Goal: Information Seeking & Learning: Learn about a topic

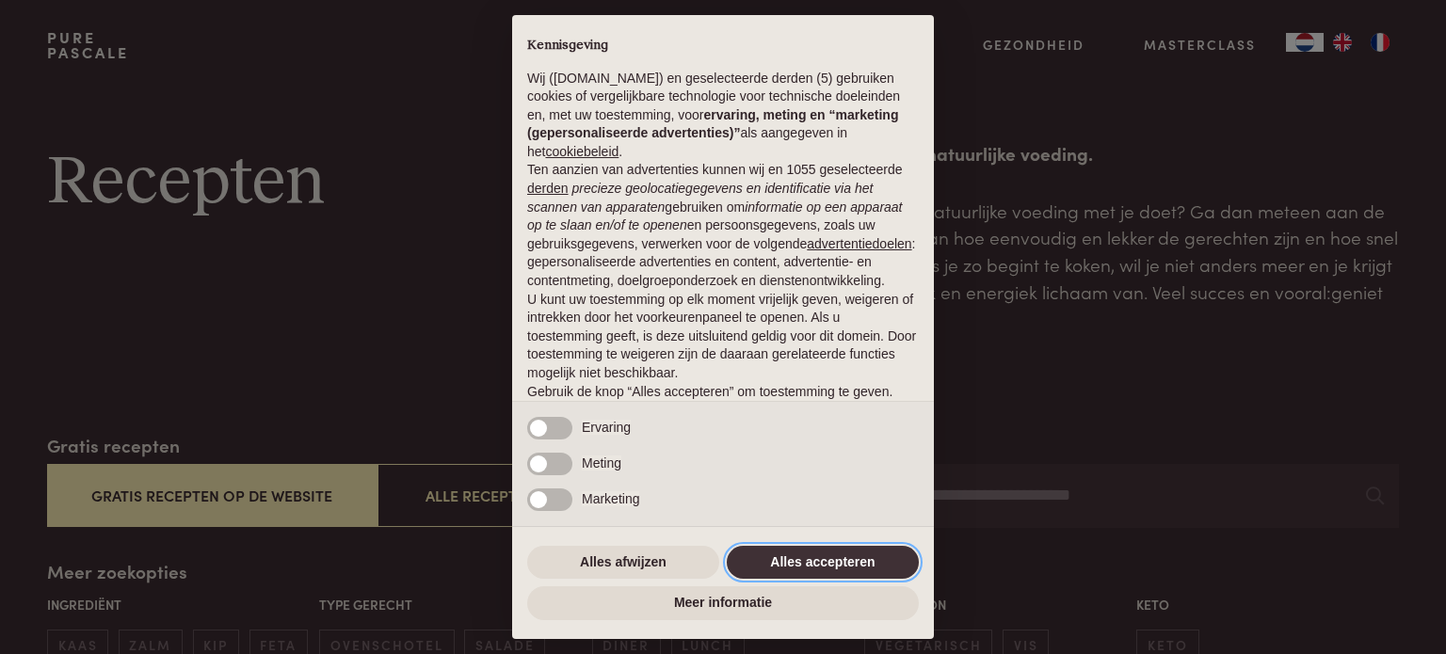
click at [817, 561] on button "Alles accepteren" at bounding box center [823, 563] width 192 height 34
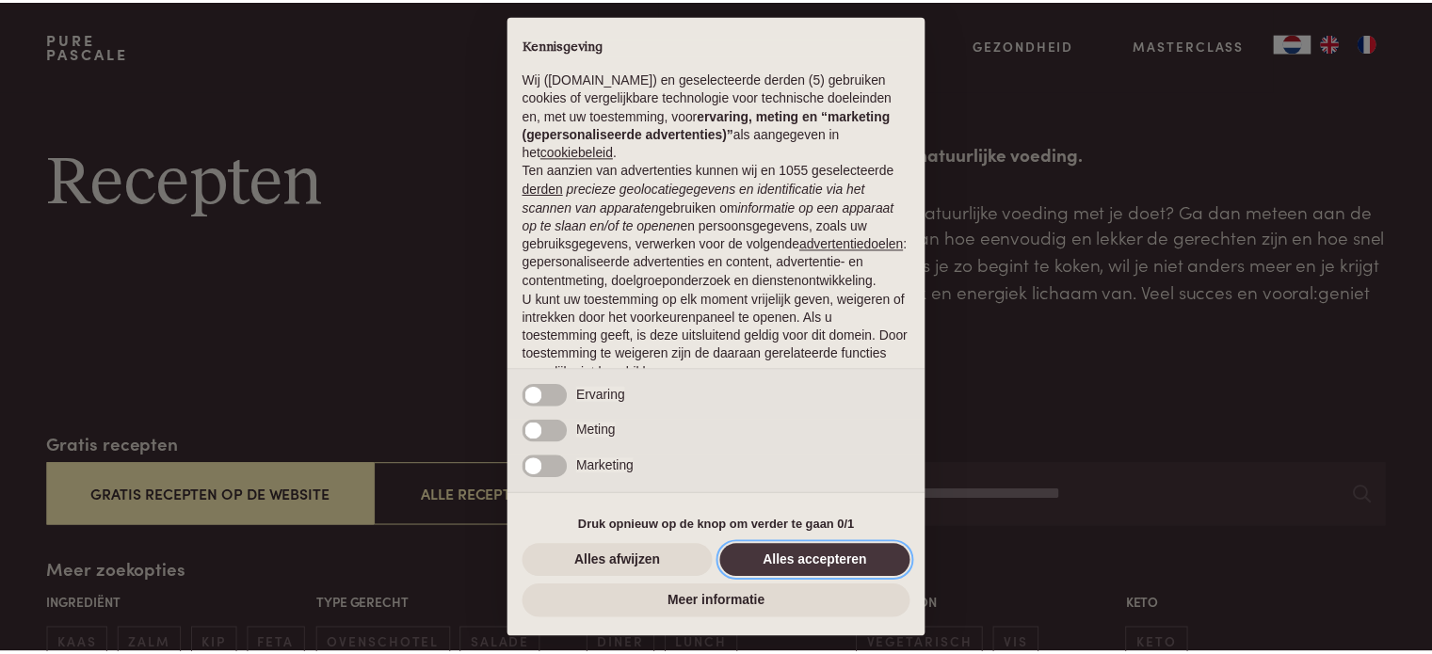
scroll to position [102, 0]
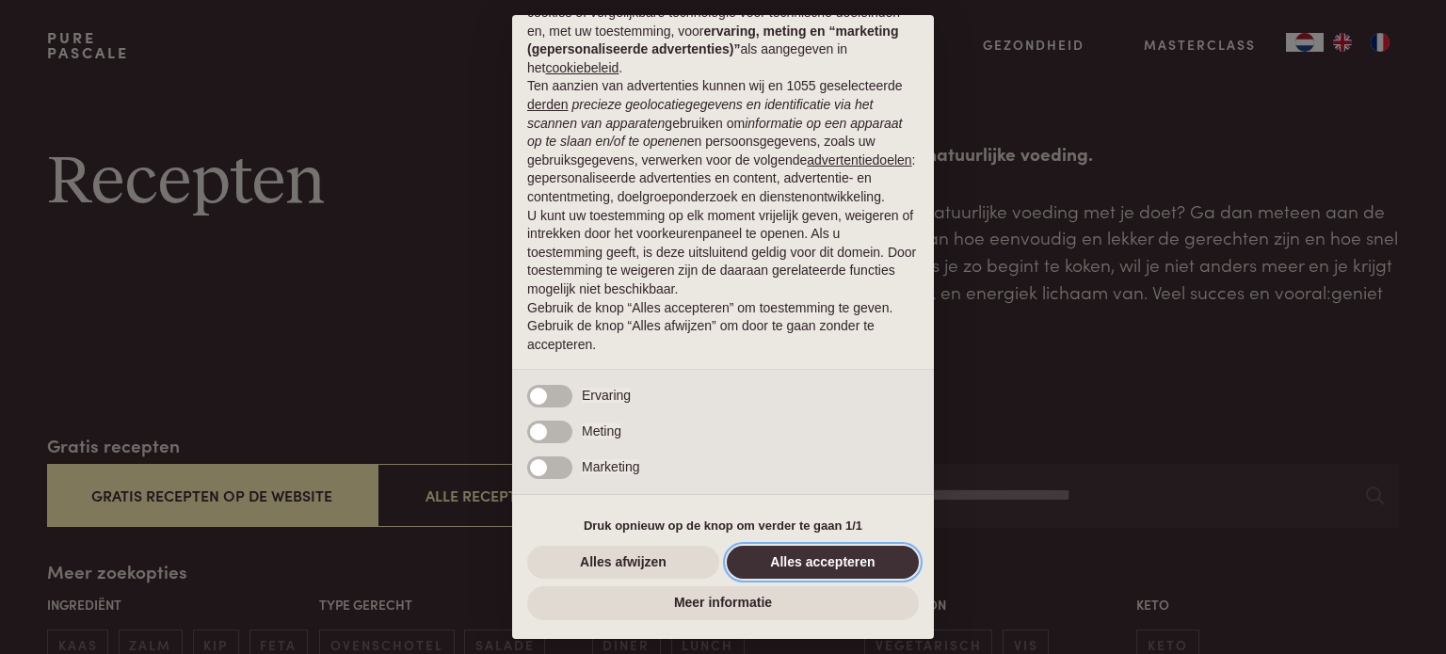
click at [785, 563] on button "Alles accepteren" at bounding box center [823, 563] width 192 height 34
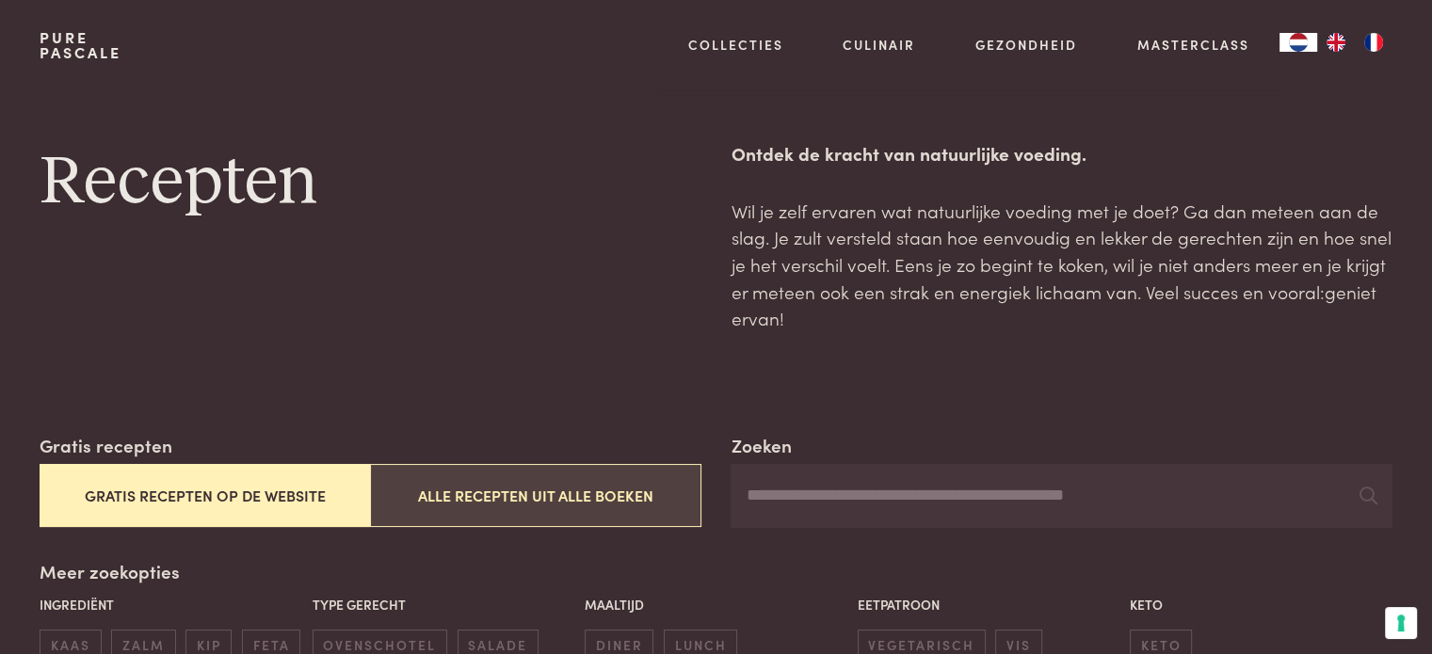
click at [501, 496] on button "Alle recepten uit alle boeken" at bounding box center [535, 495] width 330 height 63
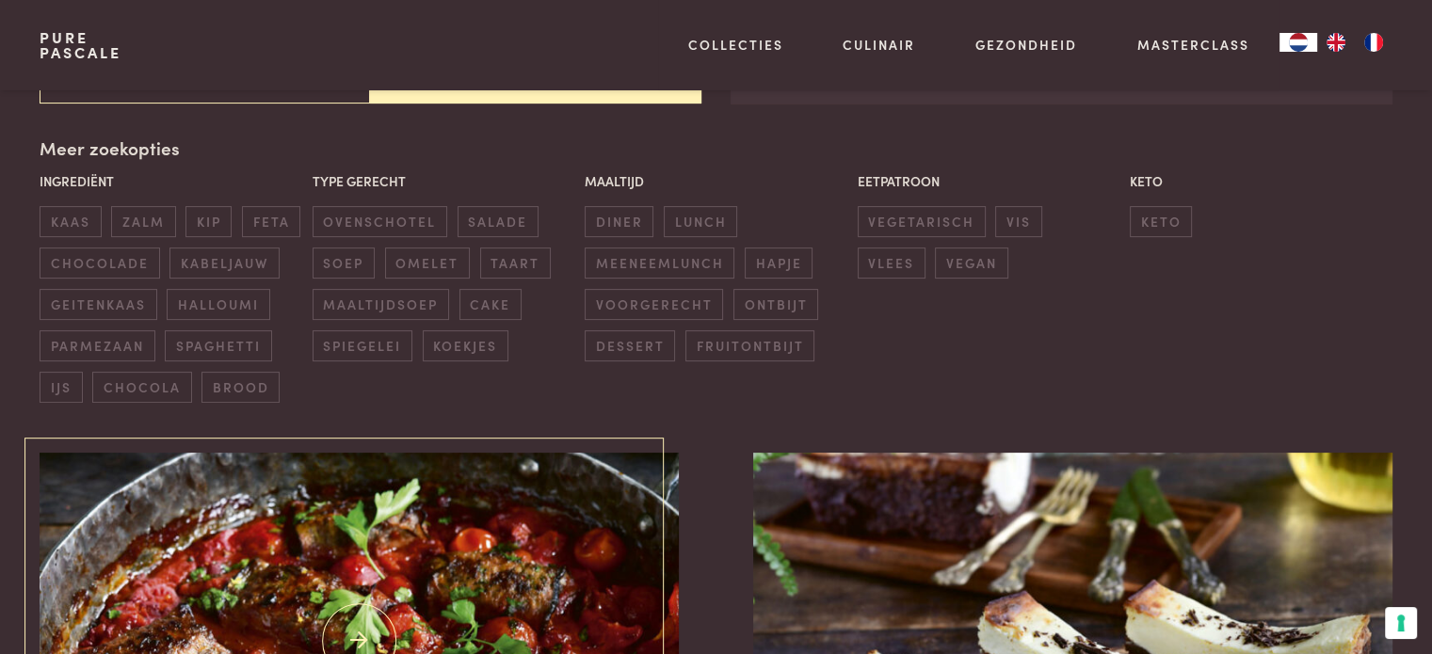
scroll to position [432, 0]
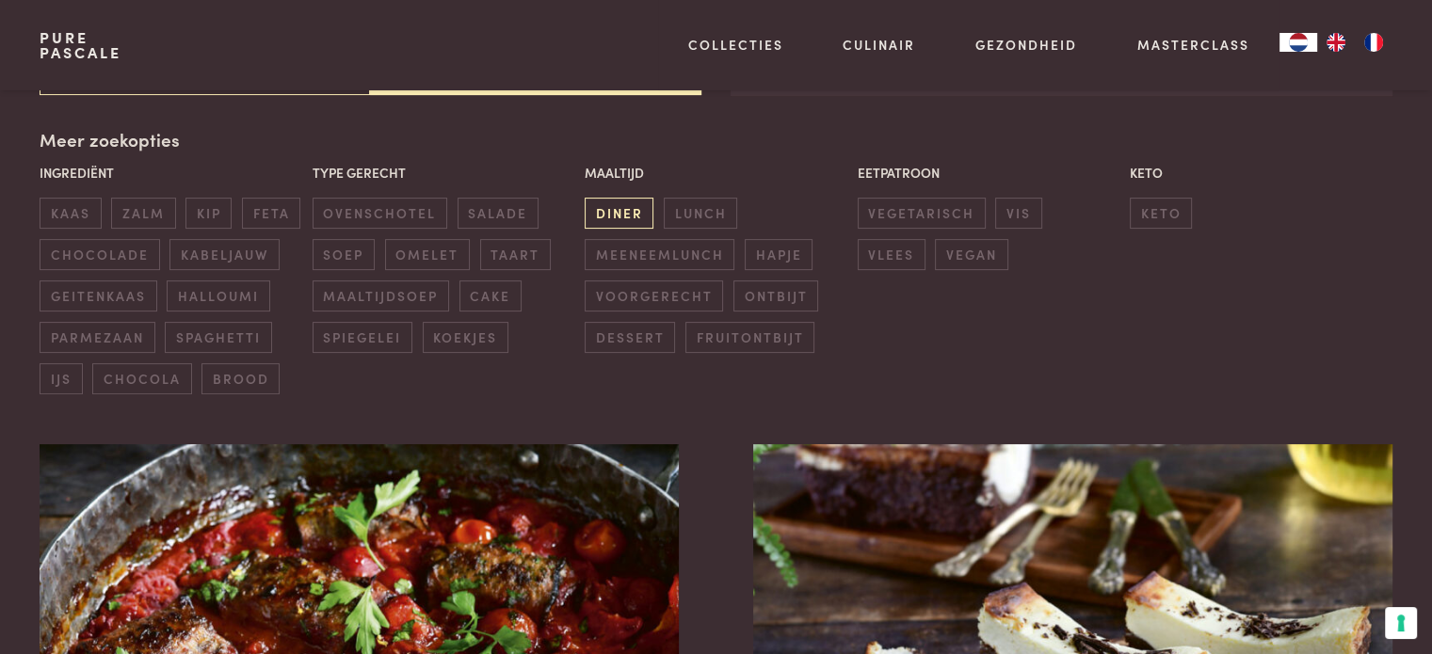
click at [616, 216] on span "diner" at bounding box center [618, 213] width 69 height 31
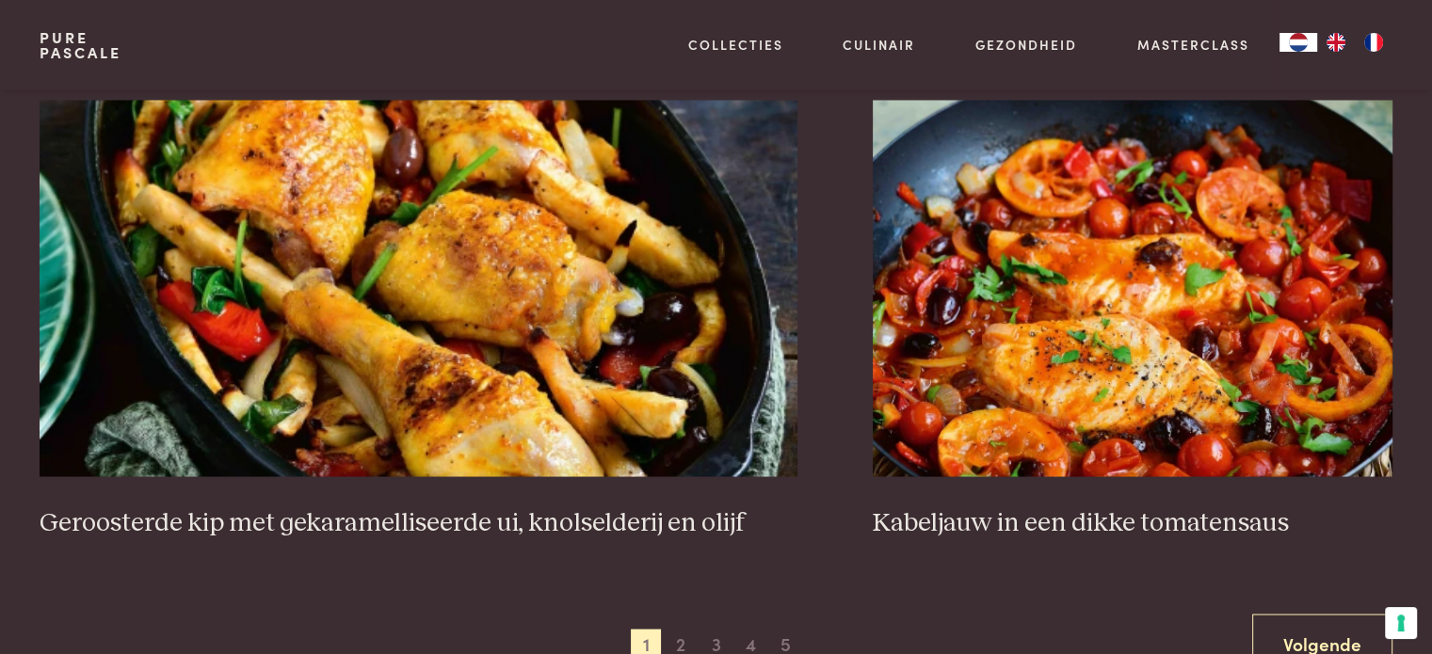
scroll to position [3820, 0]
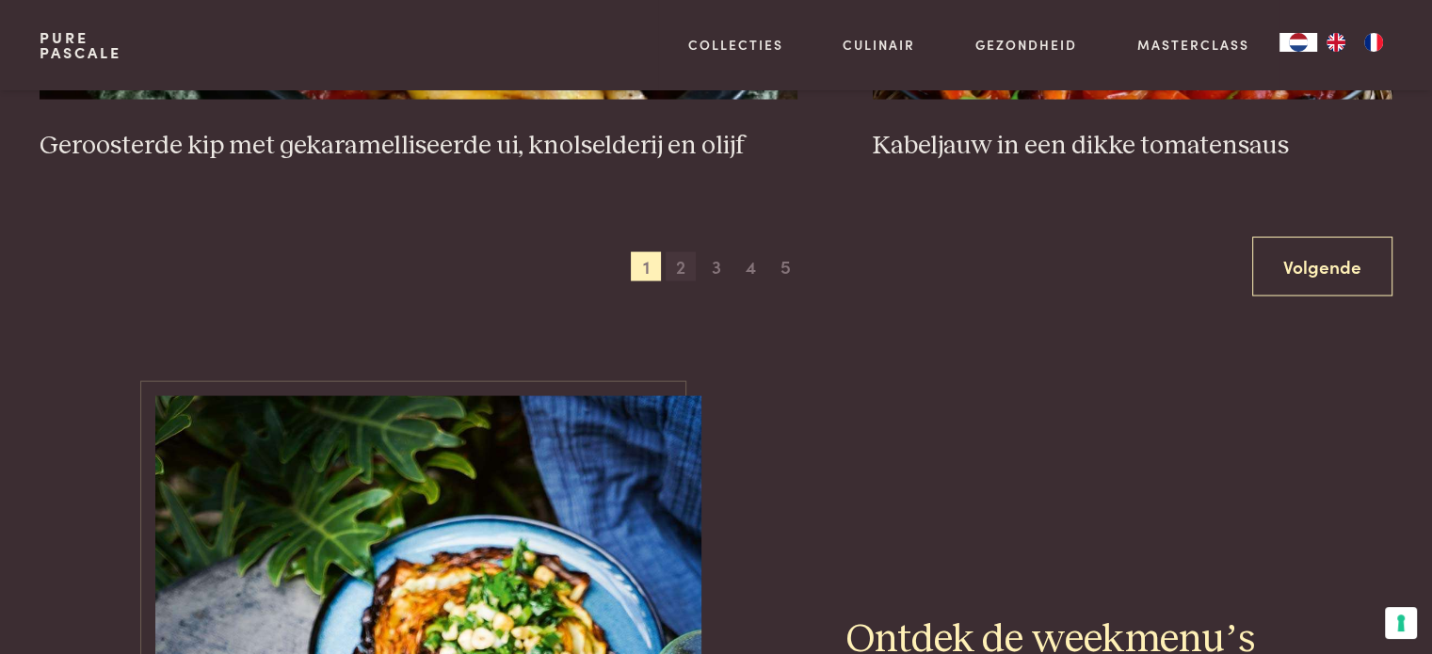
click at [679, 264] on span "2" at bounding box center [680, 267] width 30 height 30
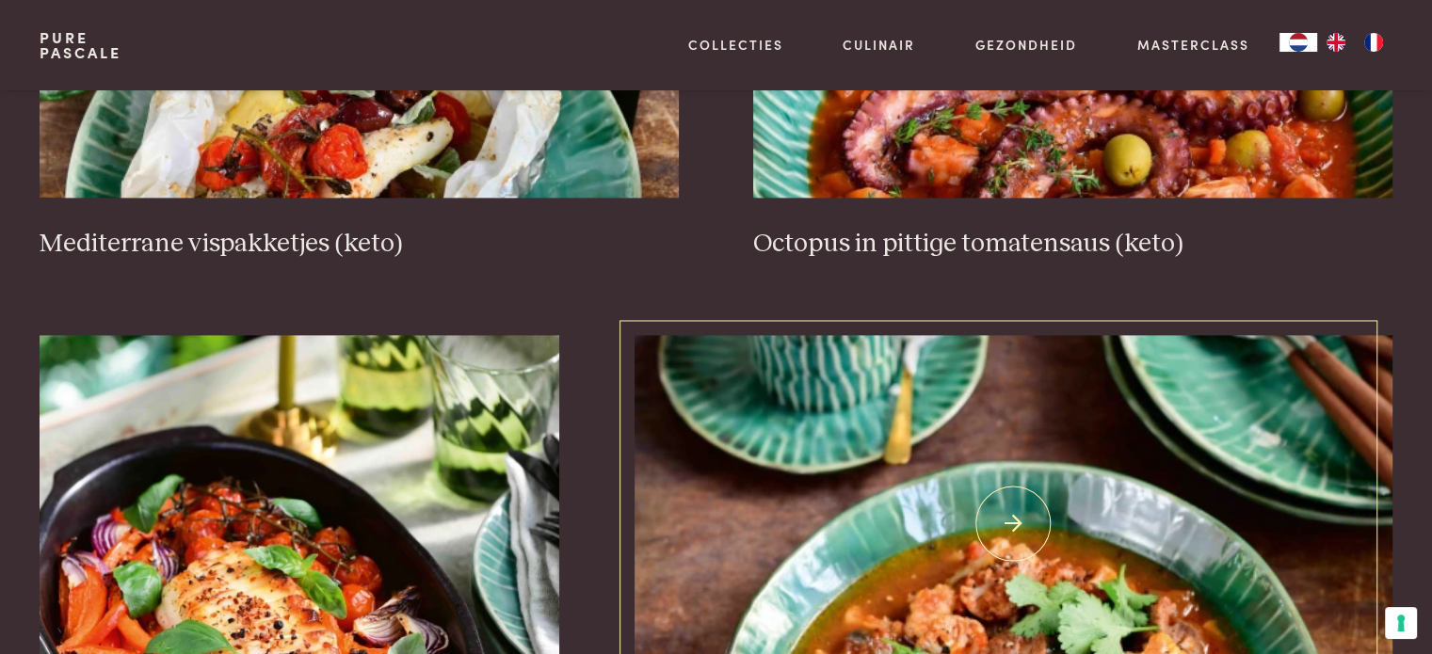
scroll to position [2879, 0]
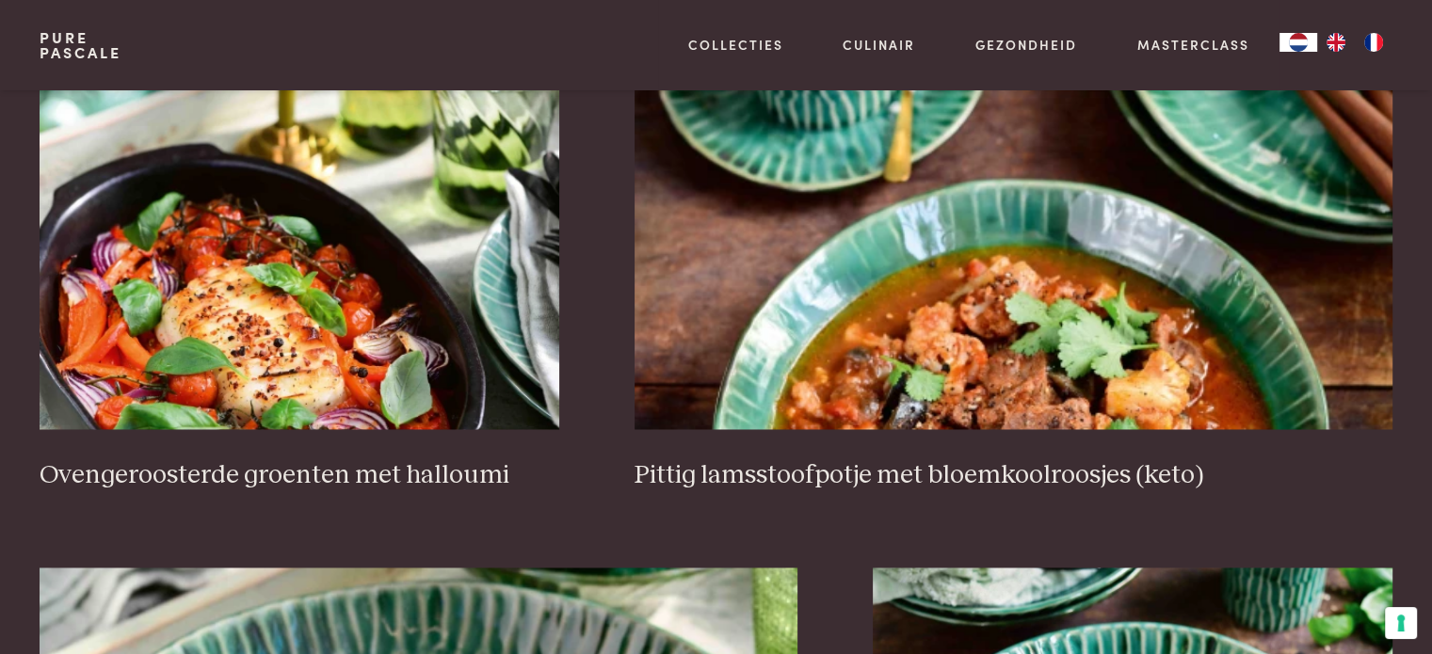
scroll to position [1126, 0]
